Goal: Transaction & Acquisition: Book appointment/travel/reservation

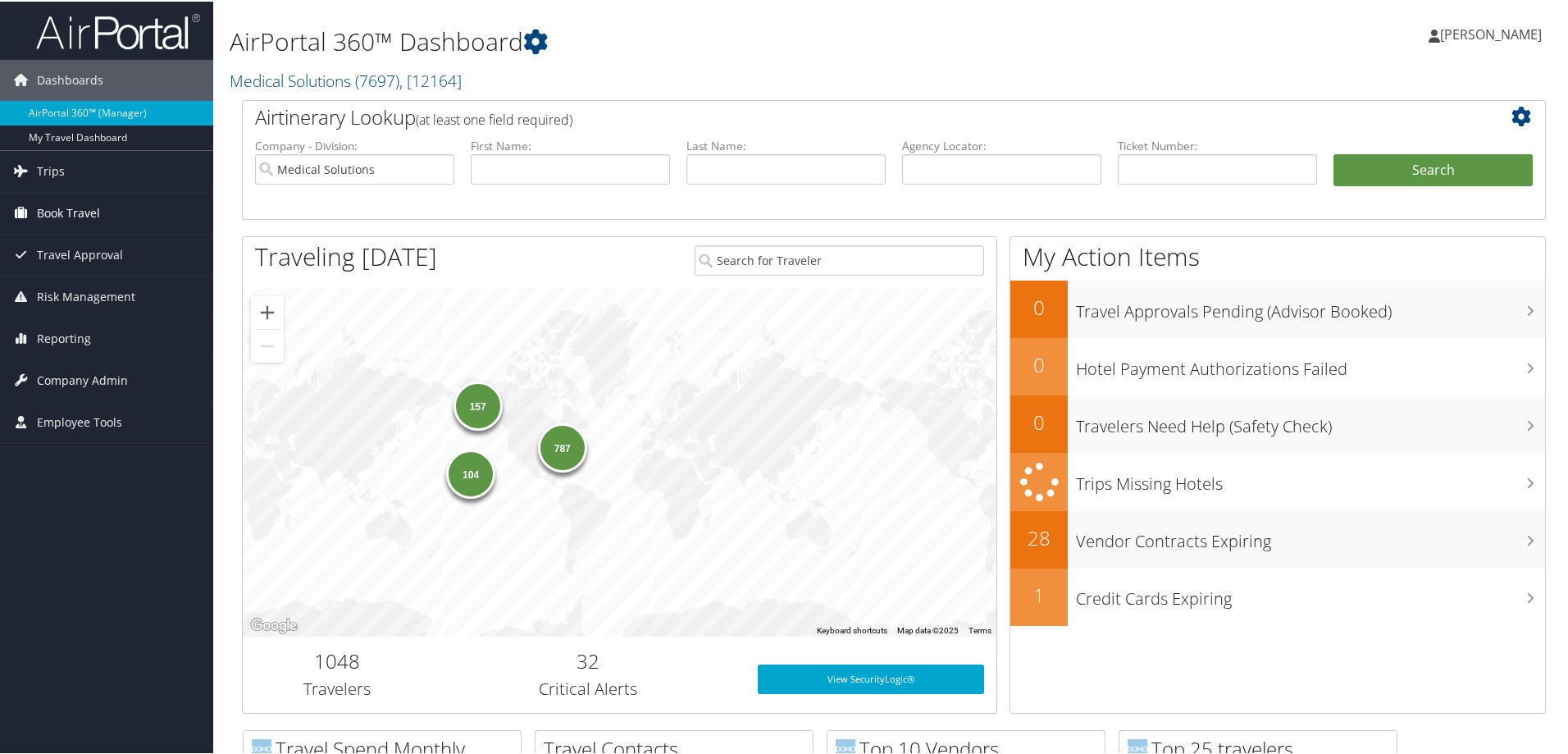
click at [87, 214] on span "Book Travel" at bounding box center [69, 211] width 64 height 41
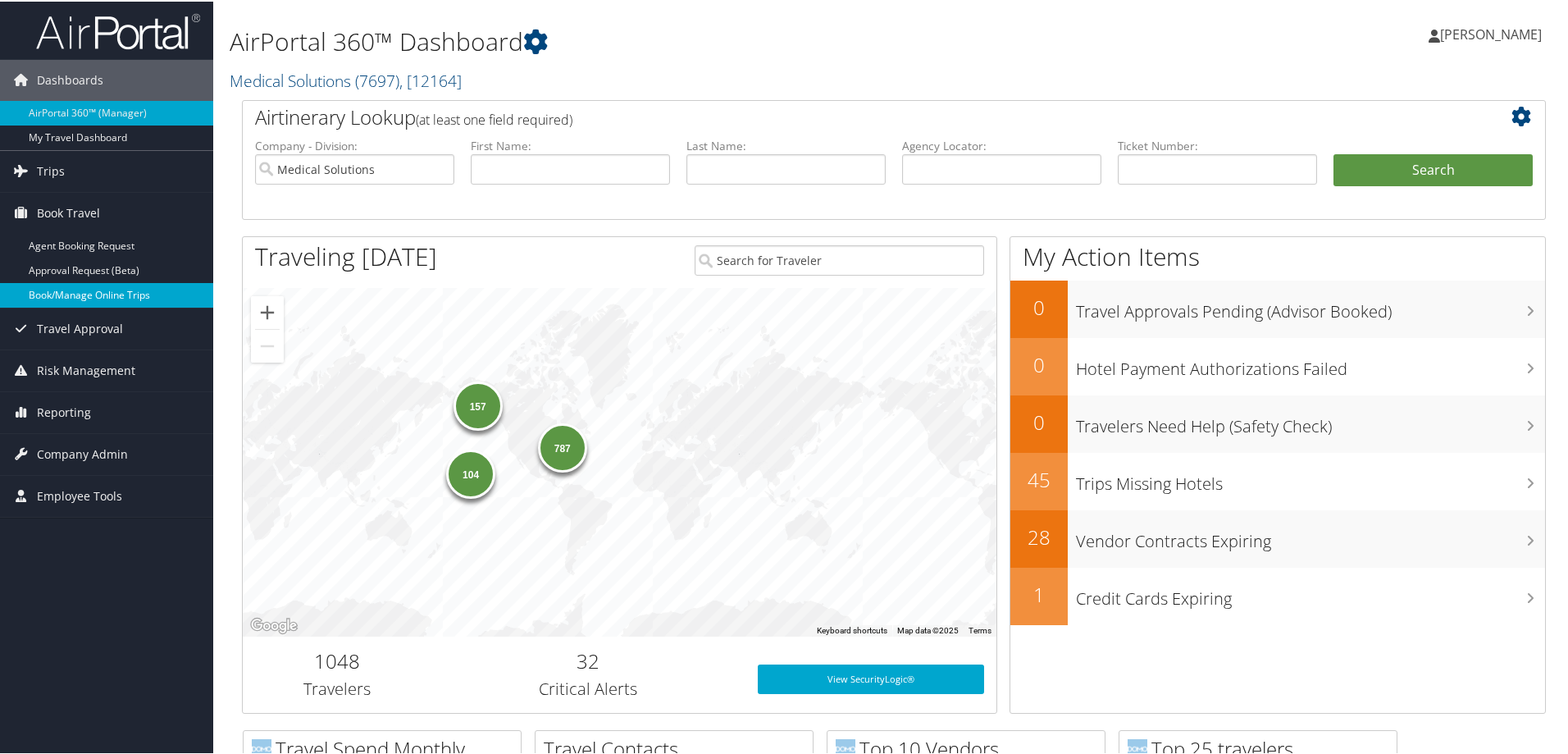
click at [91, 293] on link "Book/Manage Online Trips" at bounding box center [107, 294] width 214 height 25
